Goal: Task Accomplishment & Management: Complete application form

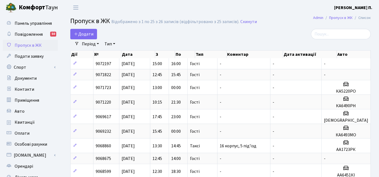
select select "25"
click at [84, 34] on span "Додати" at bounding box center [84, 34] width 20 height 6
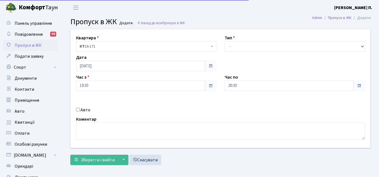
select select "3"
click at [224, 41] on select "- Доставка Таксі Гості Сервіс" at bounding box center [294, 46] width 140 height 10
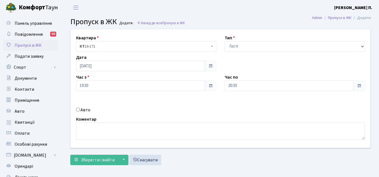
click at [78, 108] on input "Авто" at bounding box center [78, 110] width 4 height 4
checkbox input "true"
click at [248, 70] on div "Квартира <b>КТ</b>&nbsp;&nbsp;&nbsp;&nbsp;16-171 КТ 16-171 Тип - Доставка Таксі…" at bounding box center [220, 88] width 308 height 119
